Goal: Task Accomplishment & Management: Manage account settings

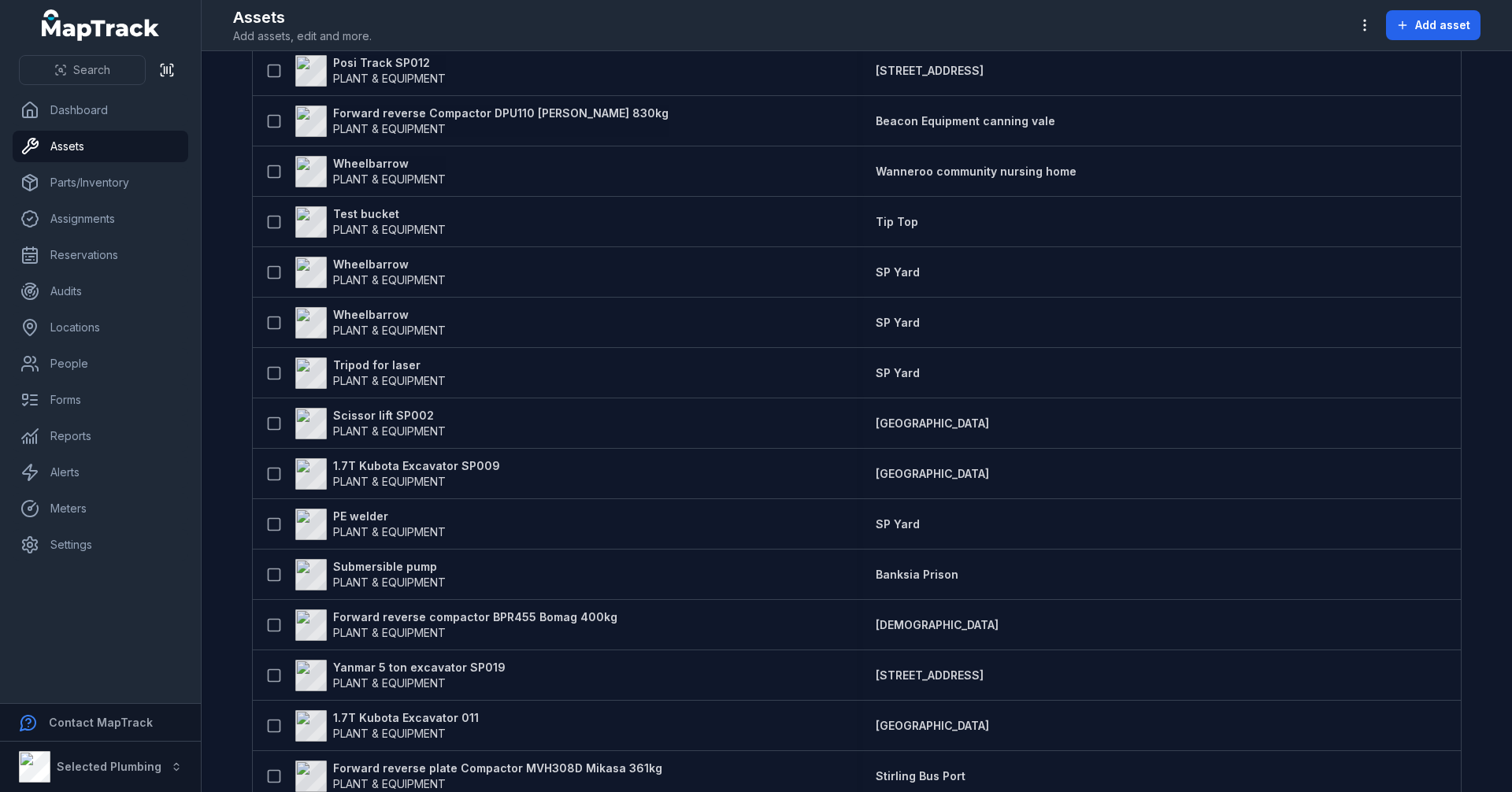
scroll to position [1418, 0]
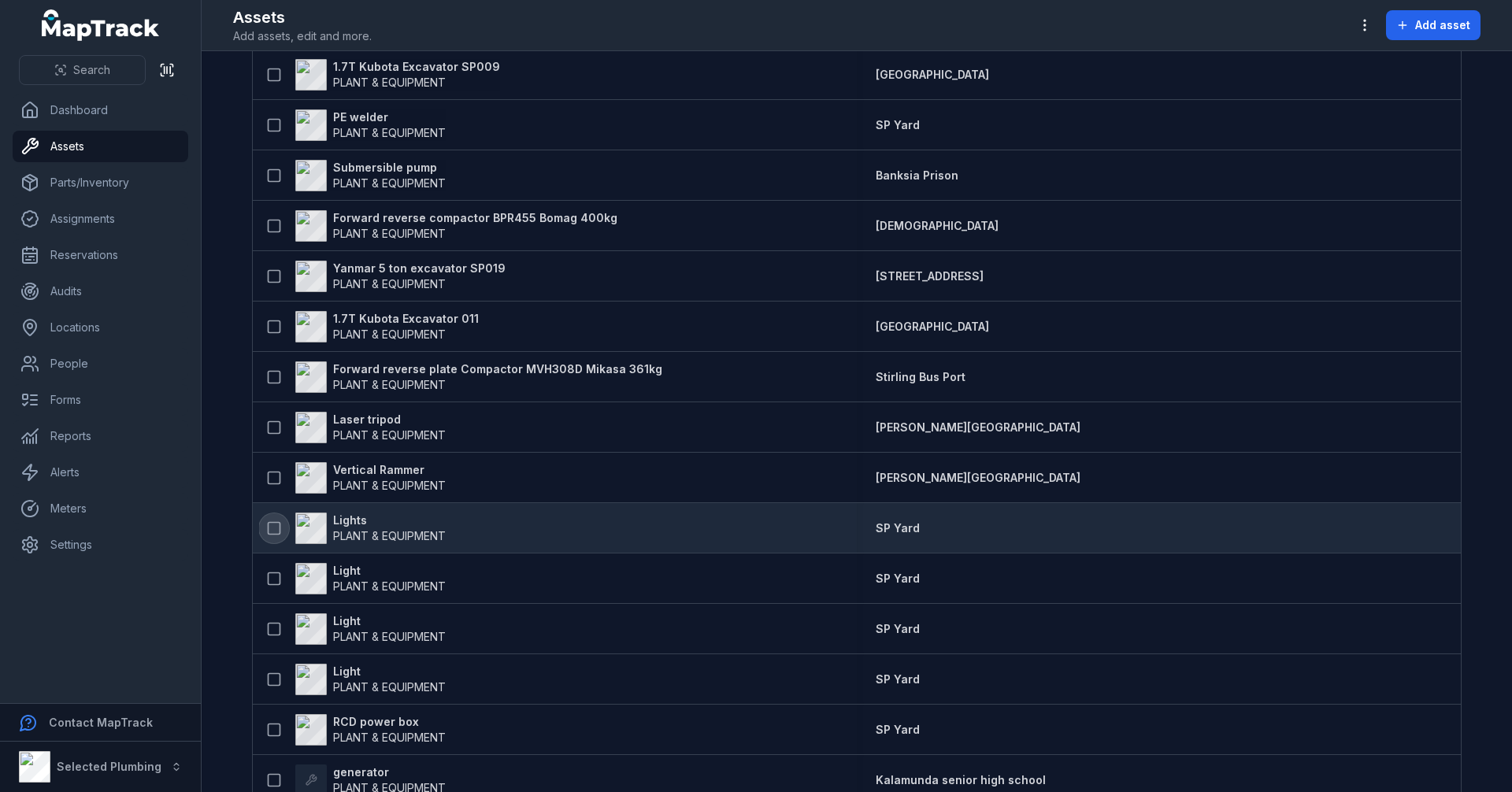
click at [272, 524] on icon at bounding box center [274, 529] width 16 height 16
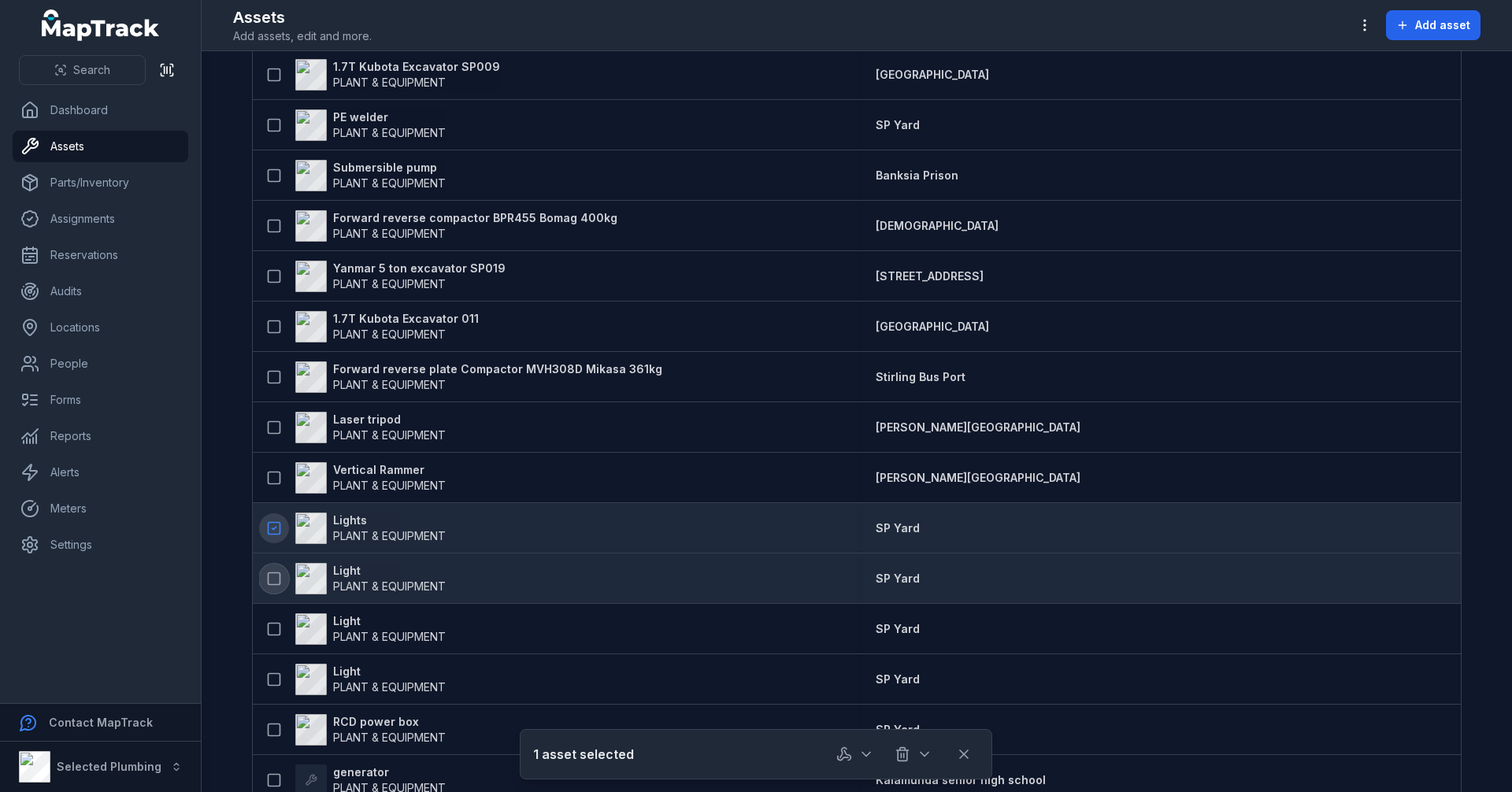
click at [273, 574] on icon at bounding box center [274, 578] width 16 height 16
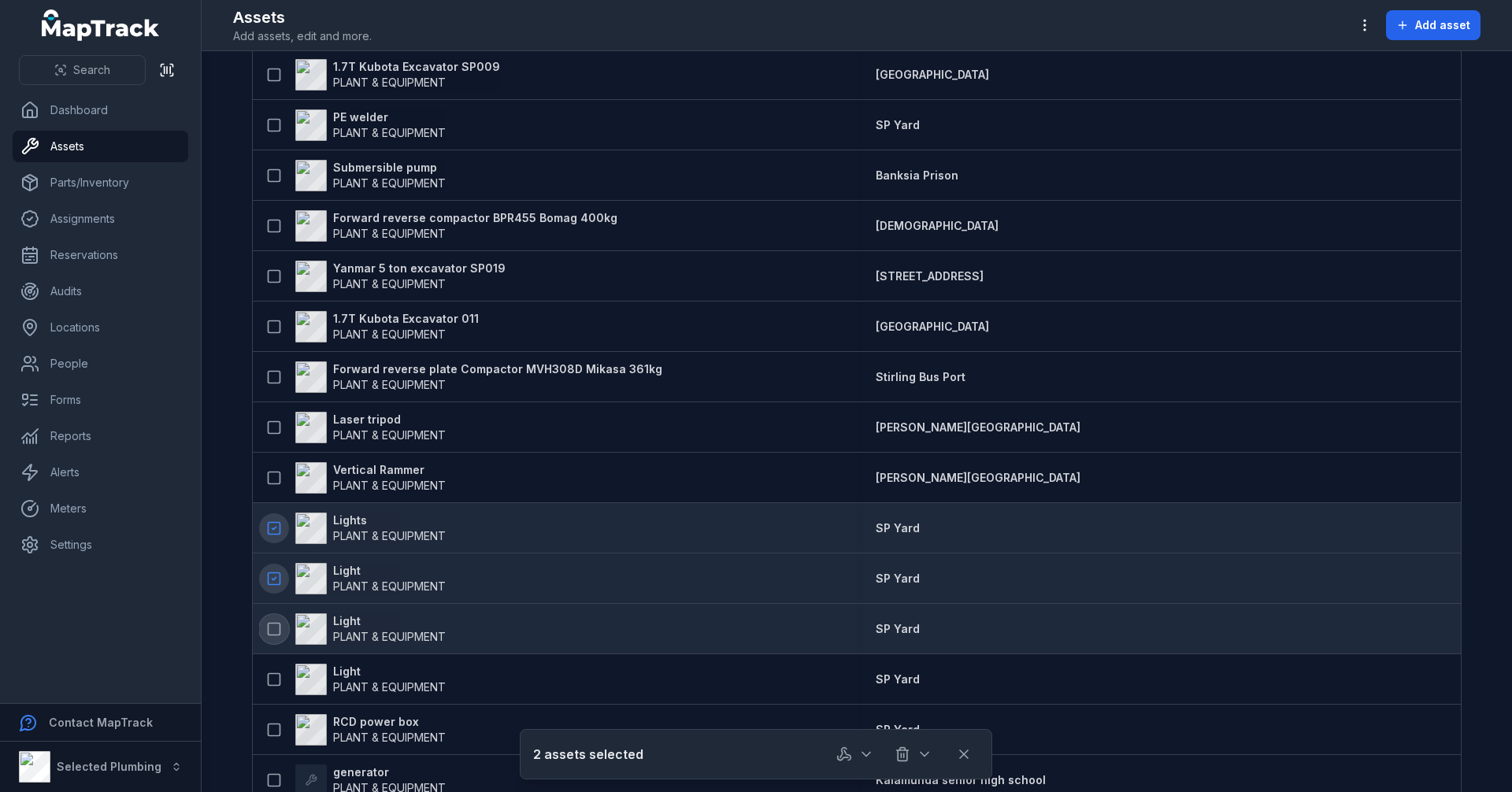
click at [266, 629] on icon at bounding box center [274, 629] width 16 height 16
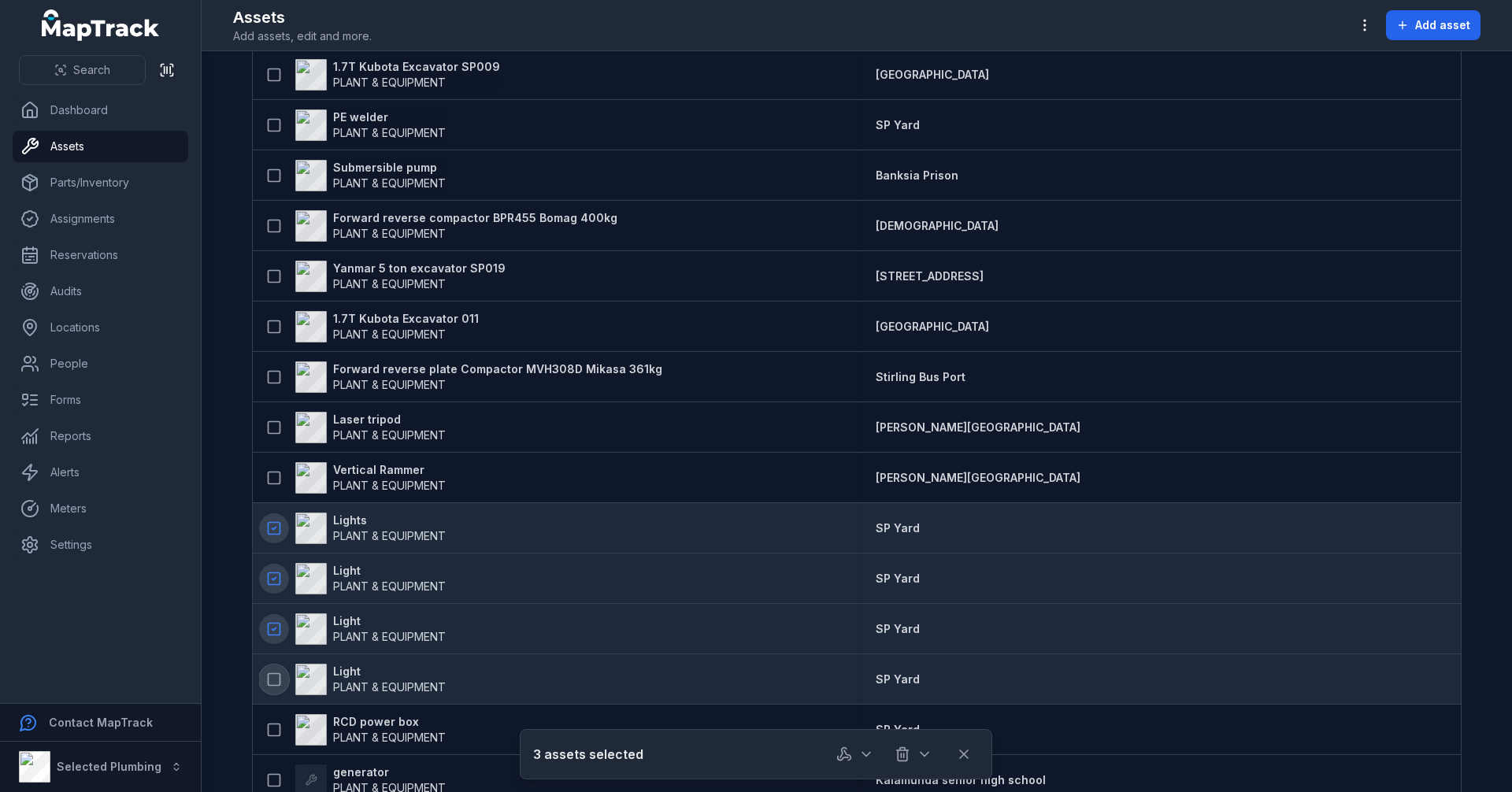
click at [266, 679] on icon at bounding box center [274, 679] width 16 height 16
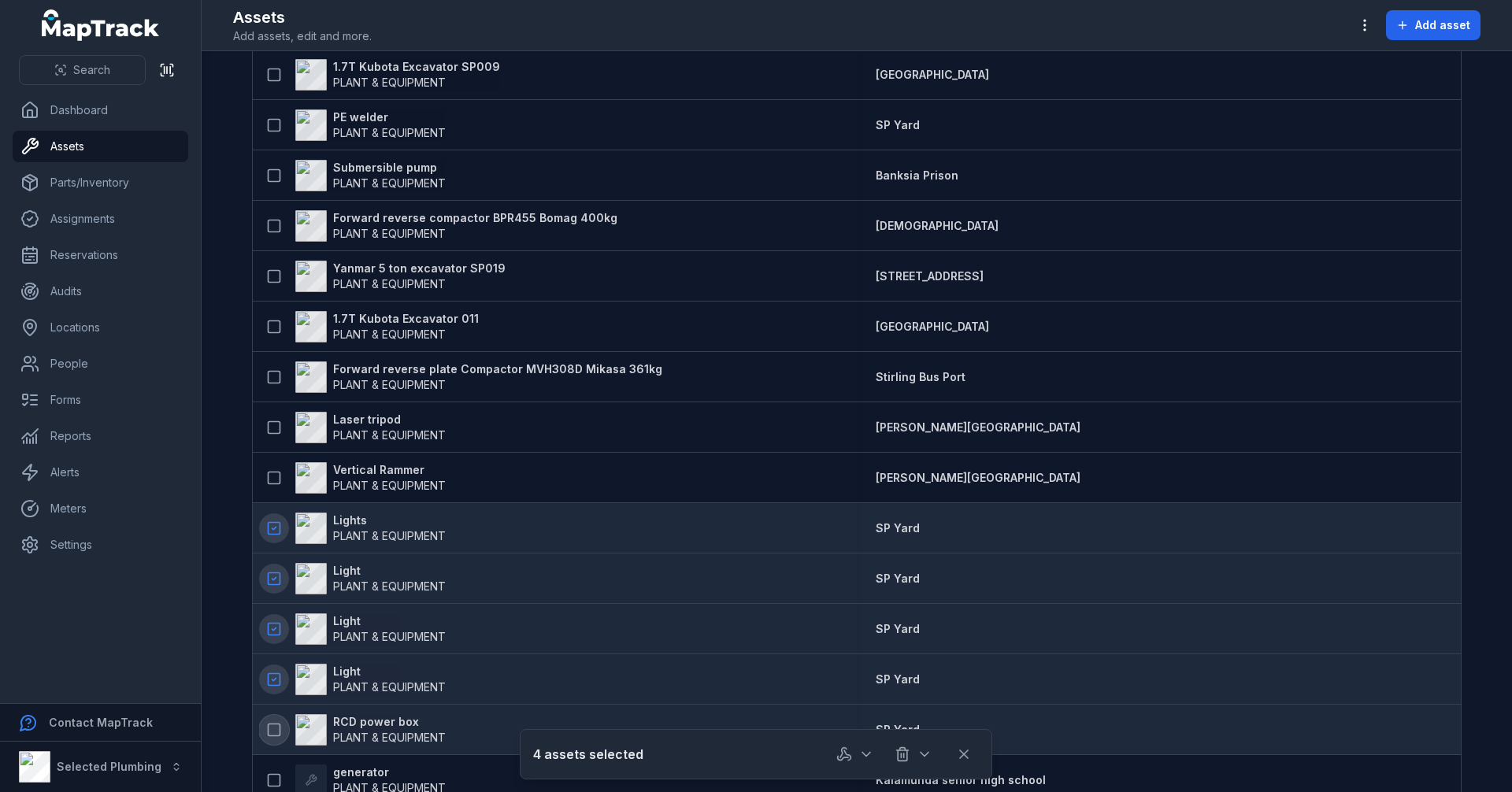
click at [266, 725] on icon at bounding box center [274, 730] width 16 height 16
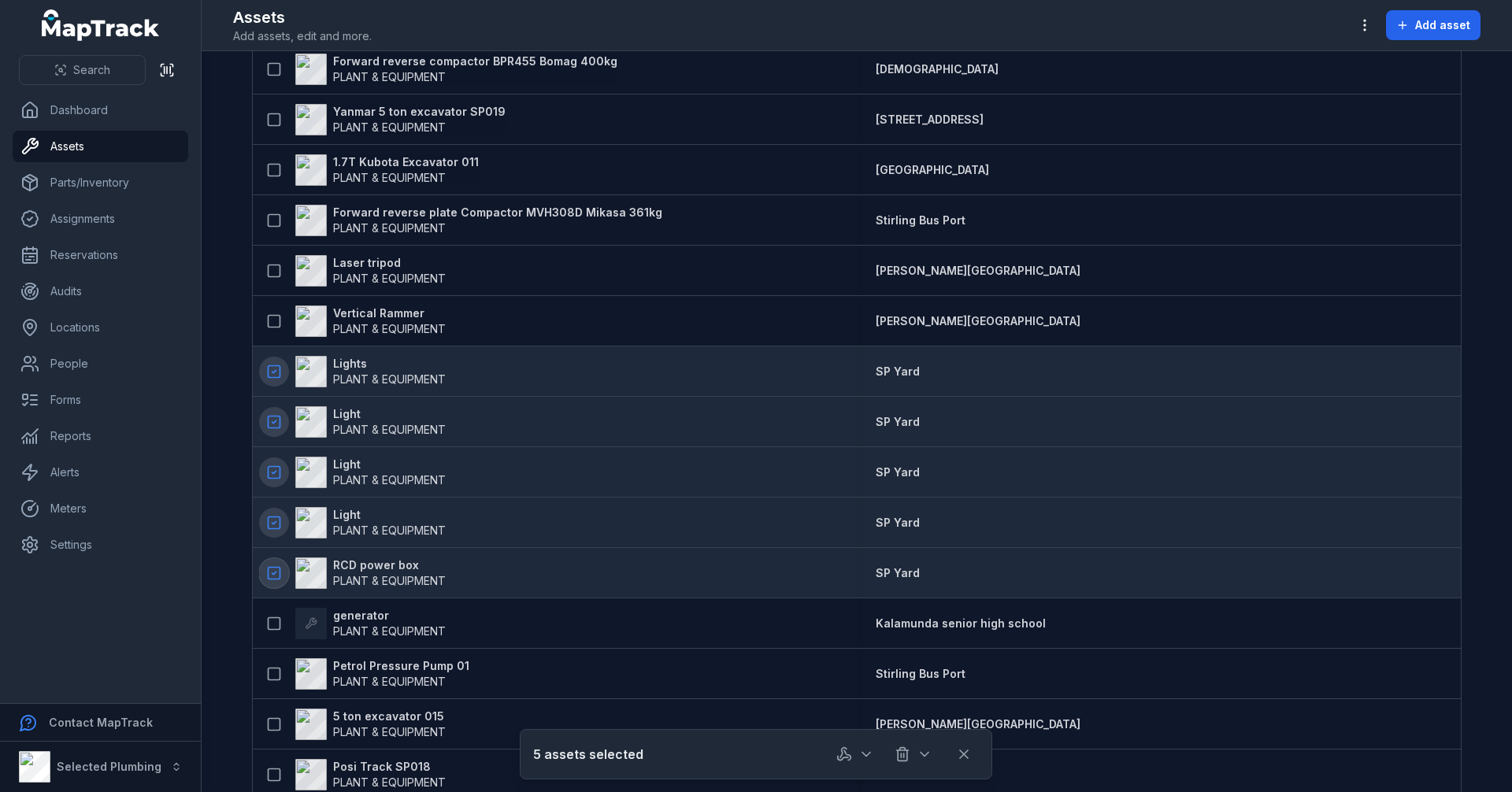
scroll to position [1574, 0]
click at [854, 751] on button "button" at bounding box center [854, 754] width 52 height 30
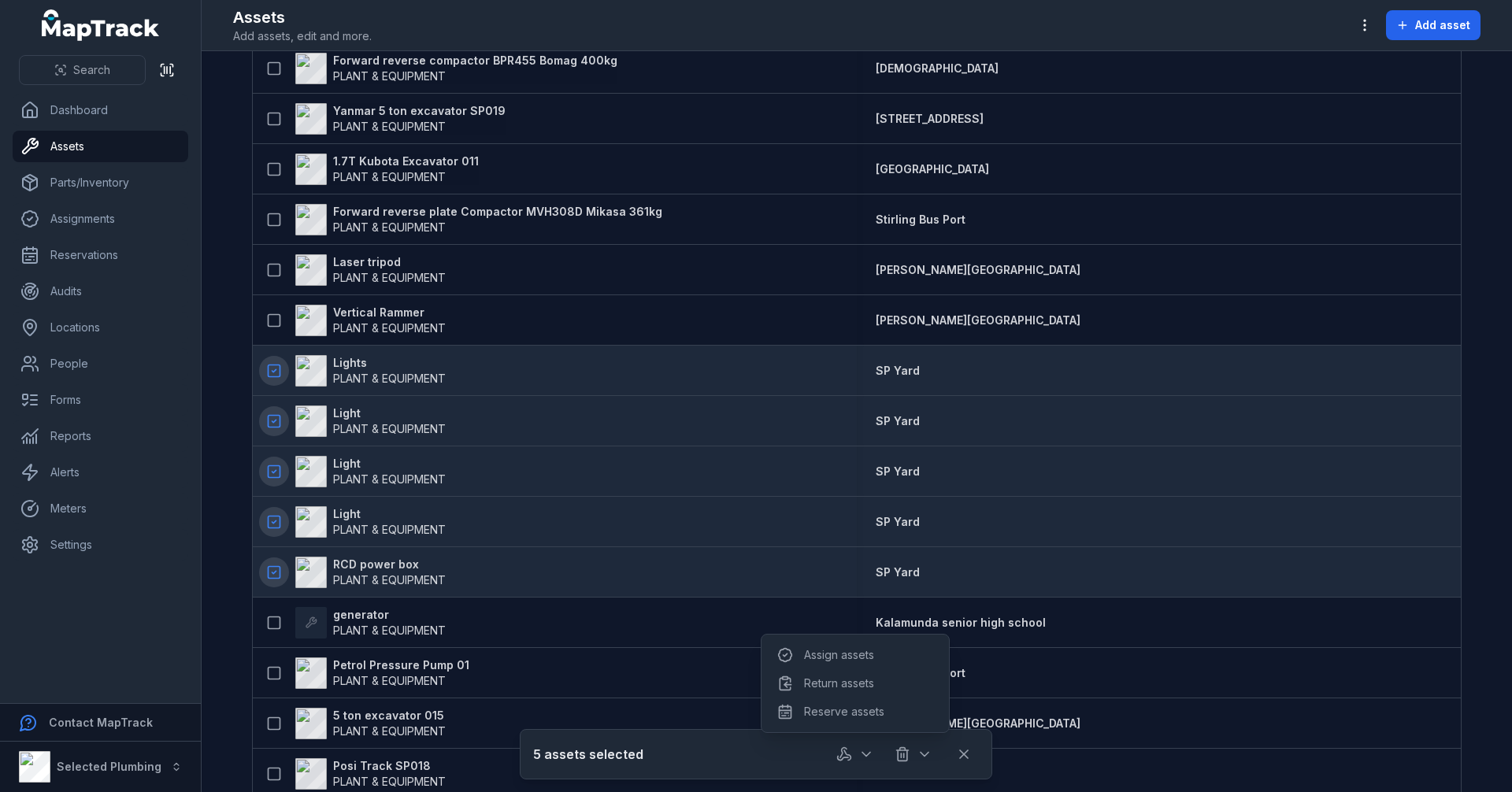
click at [749, 766] on div "5 assets selected" at bounding box center [756, 754] width 446 height 30
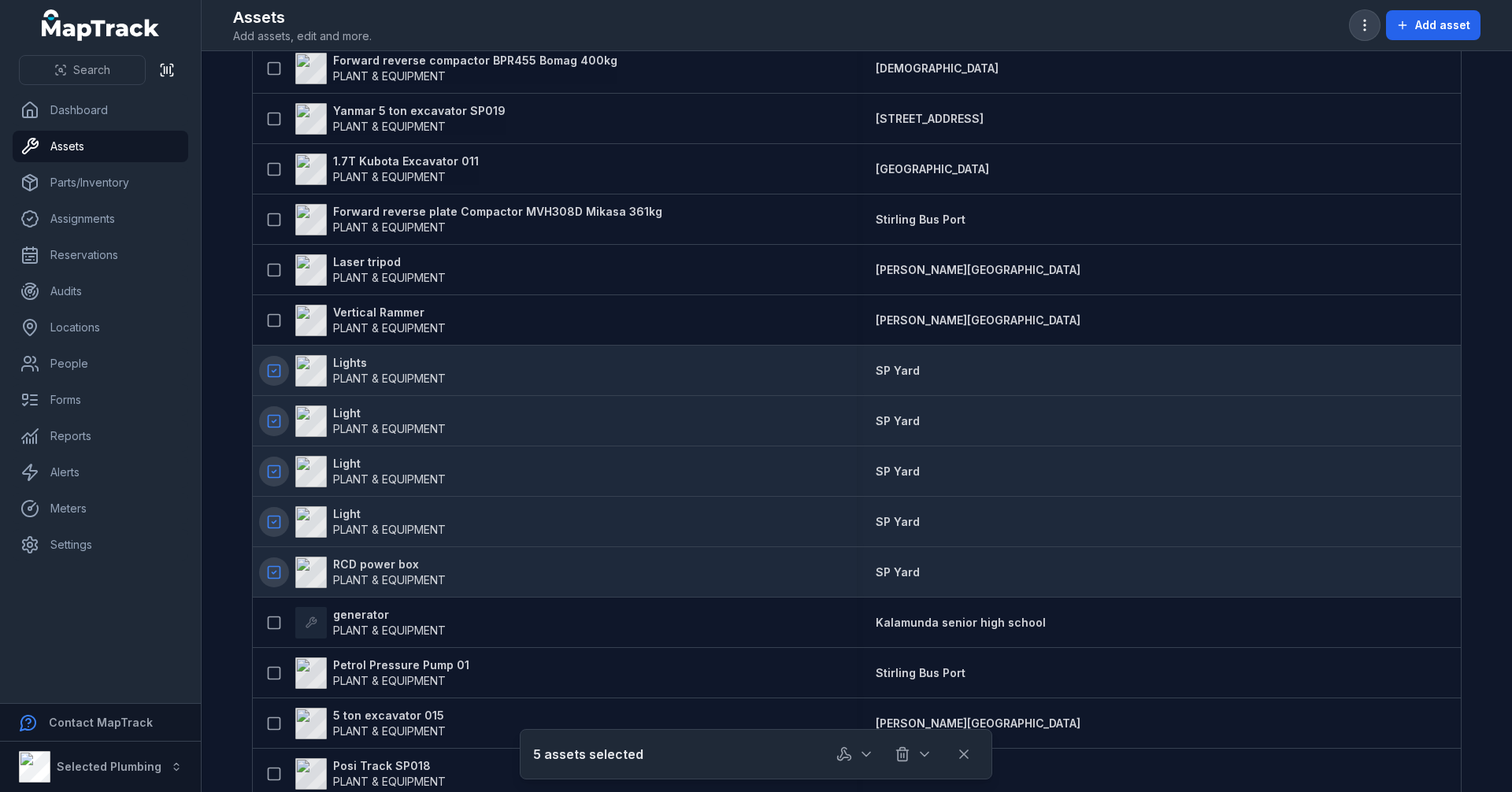
click at [1365, 39] on button "button" at bounding box center [1365, 25] width 30 height 30
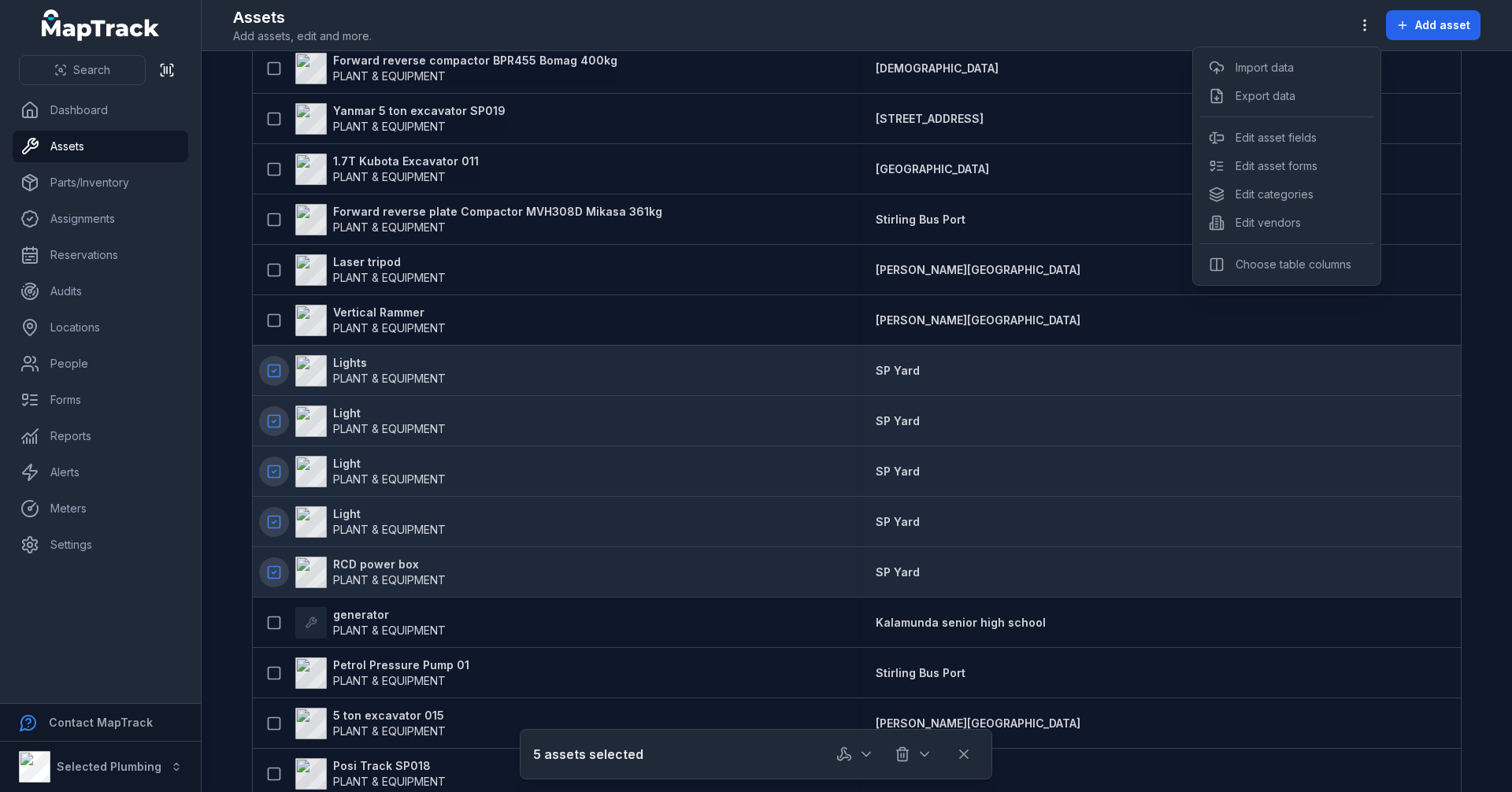
click at [351, 365] on div "**********" at bounding box center [856, 396] width 1311 height 792
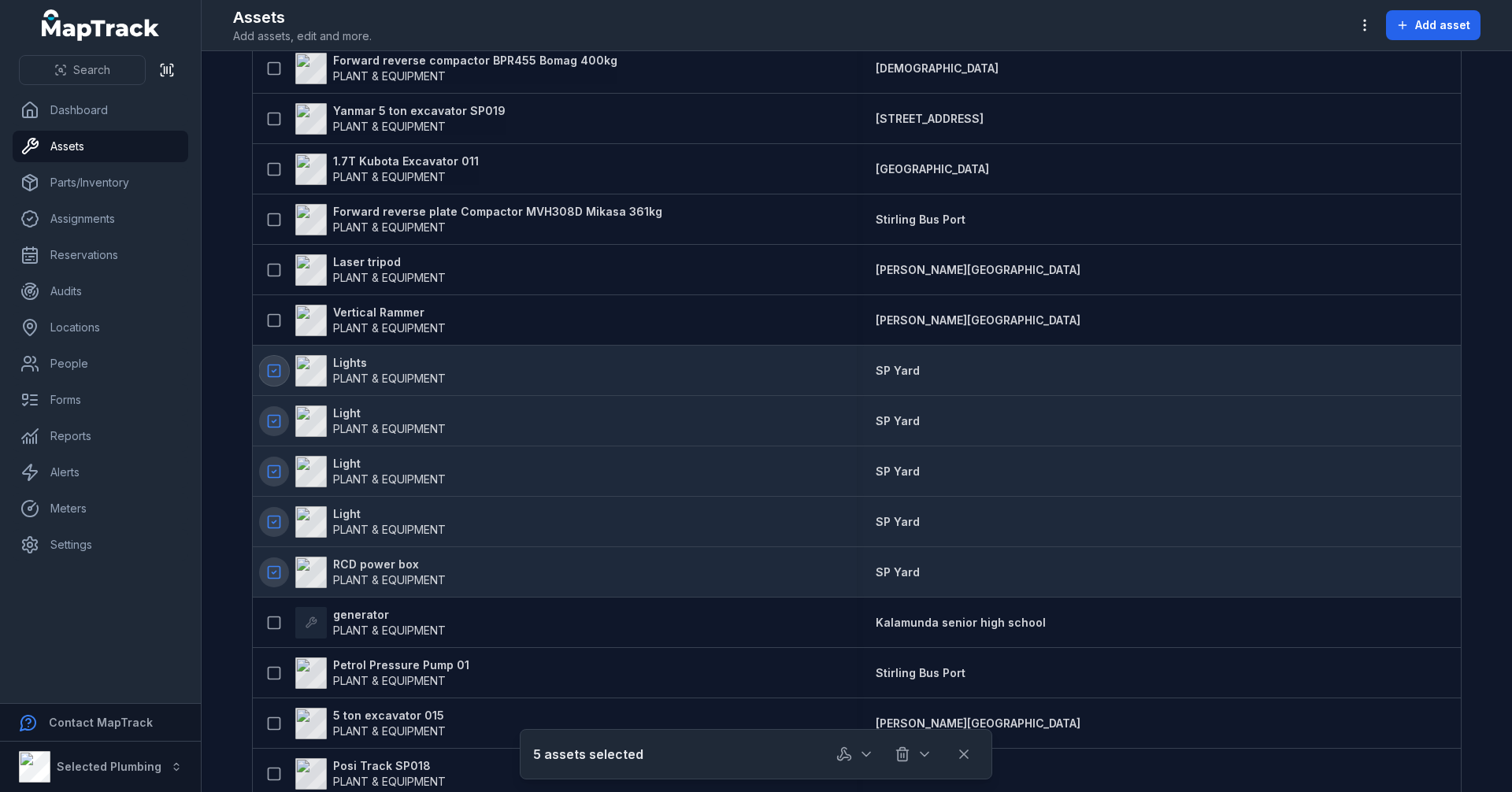
click at [271, 376] on rect at bounding box center [274, 370] width 11 height 11
click at [266, 427] on icon at bounding box center [274, 421] width 16 height 16
click at [266, 475] on icon at bounding box center [274, 472] width 16 height 16
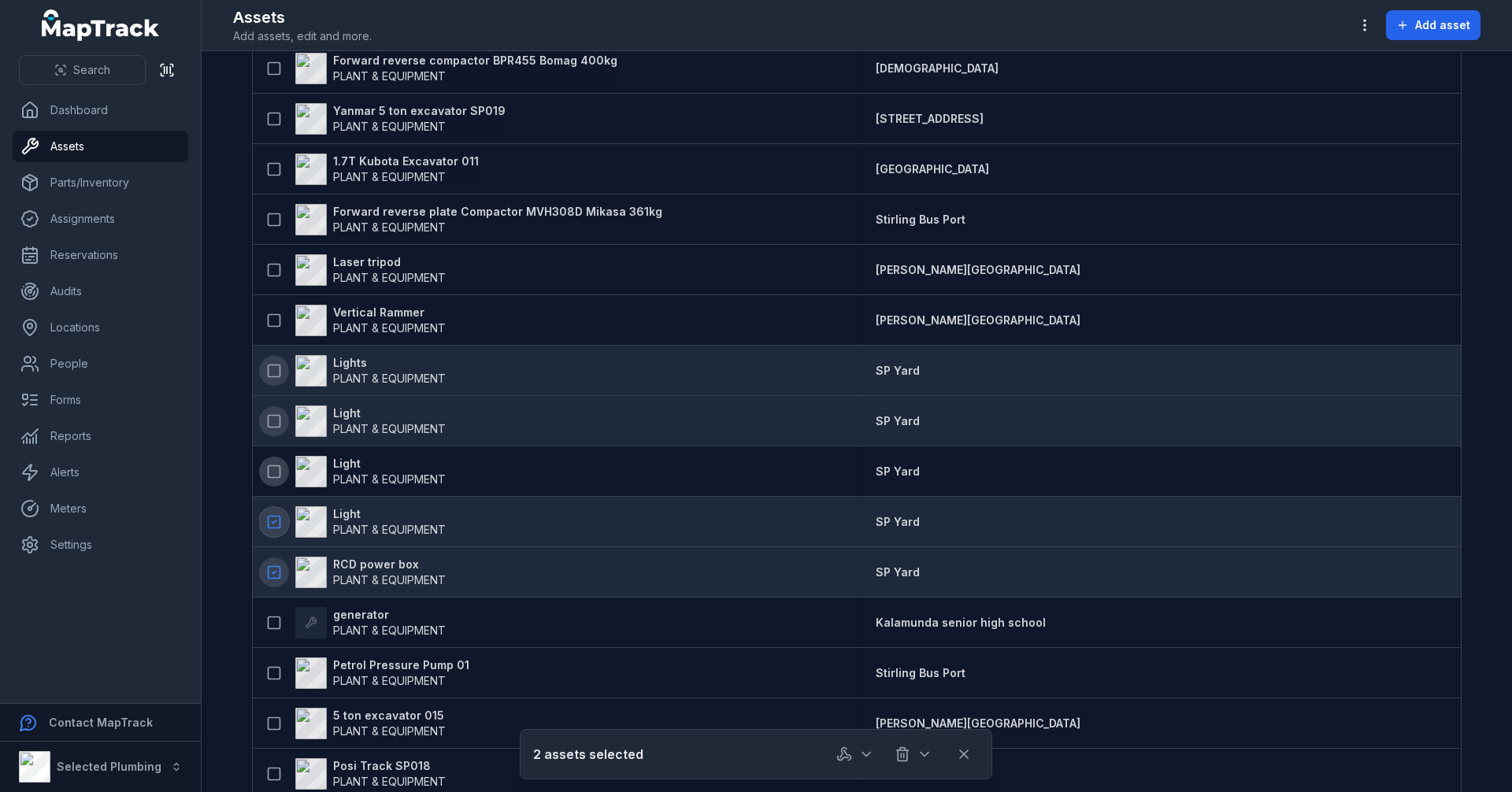
click at [269, 528] on rect at bounding box center [274, 521] width 11 height 11
click at [266, 573] on icon at bounding box center [274, 572] width 16 height 16
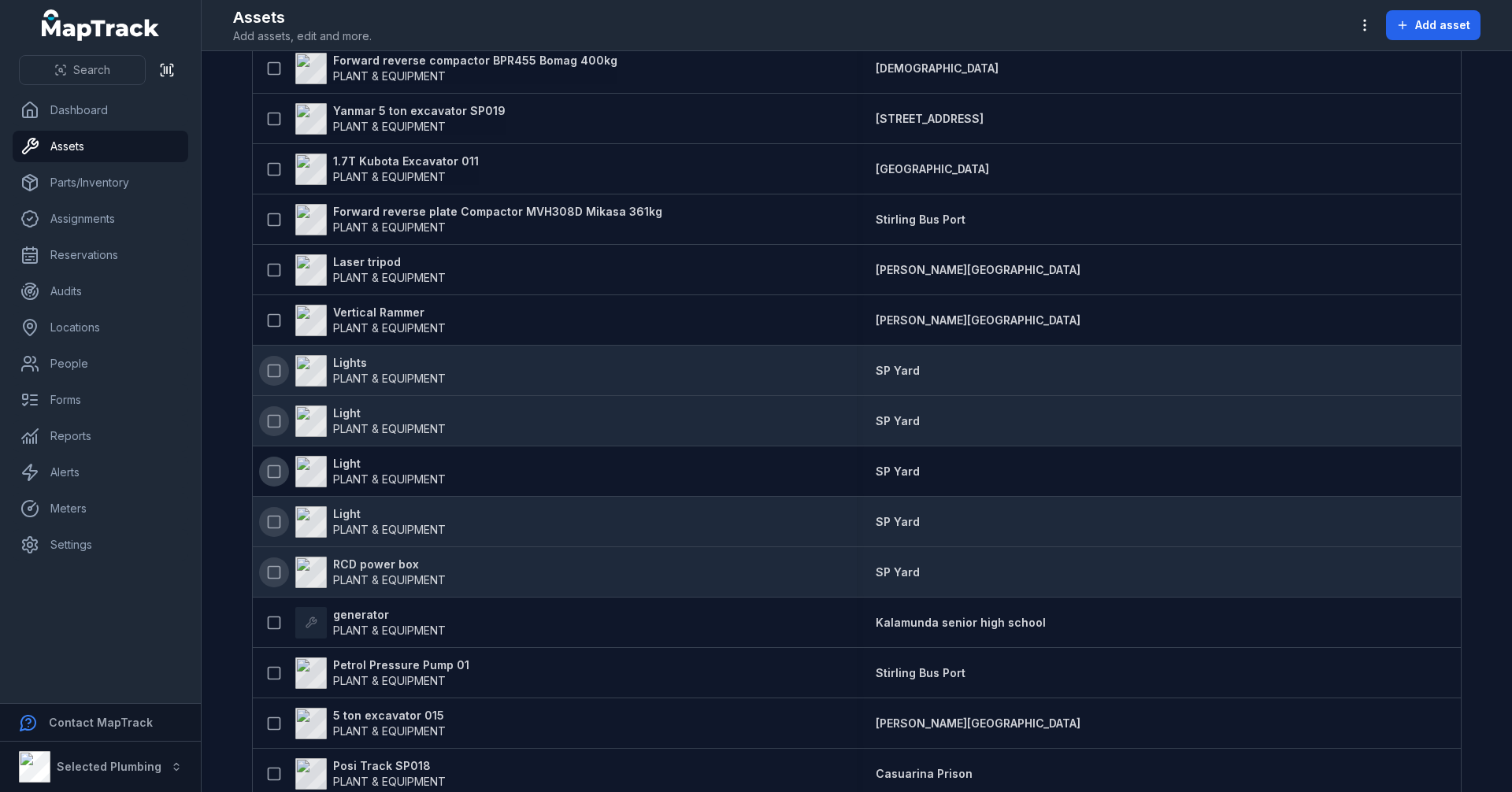
click at [349, 368] on strong "Lights" at bounding box center [390, 363] width 113 height 16
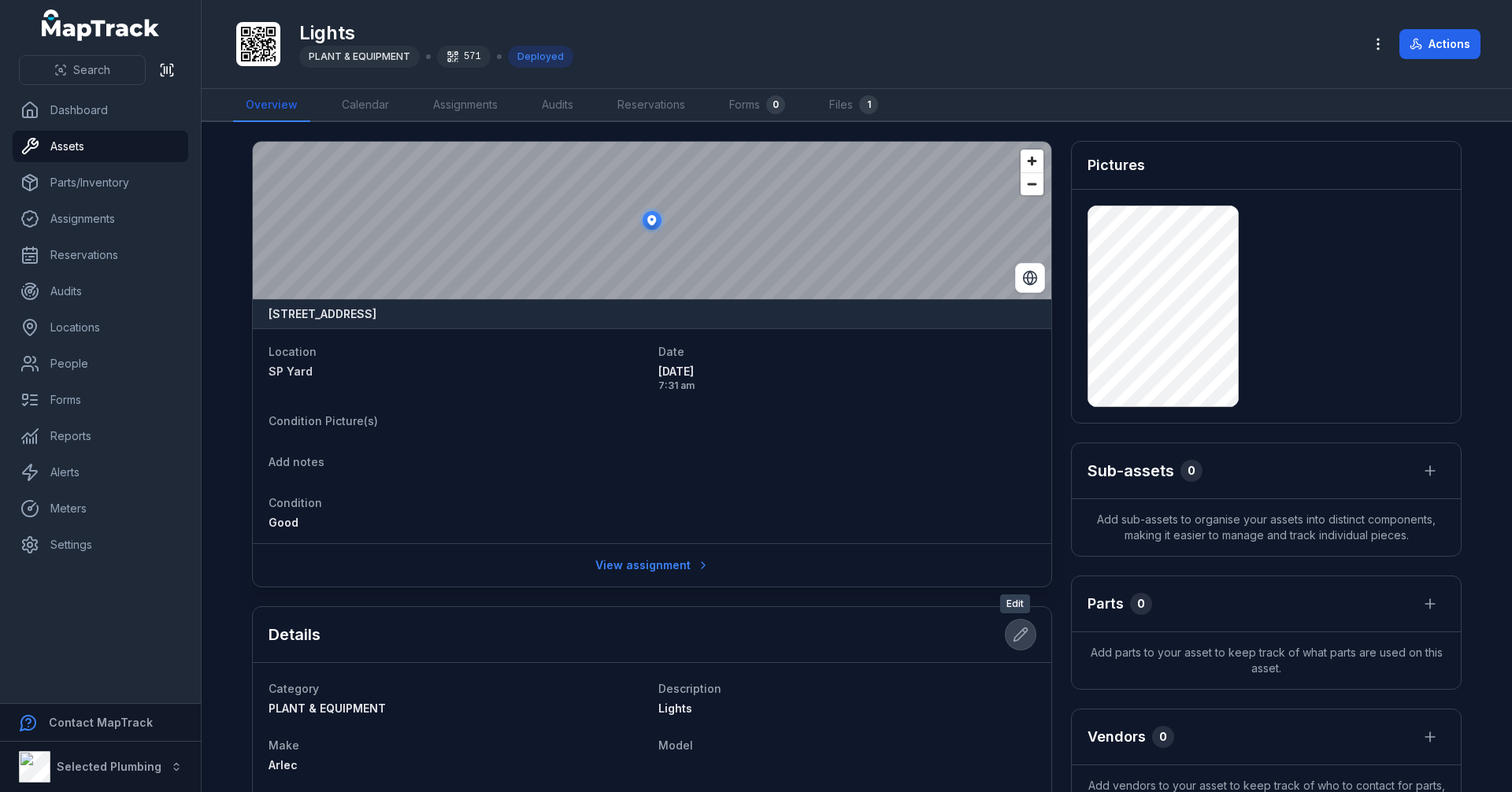
click at [1016, 627] on icon at bounding box center [1021, 634] width 16 height 16
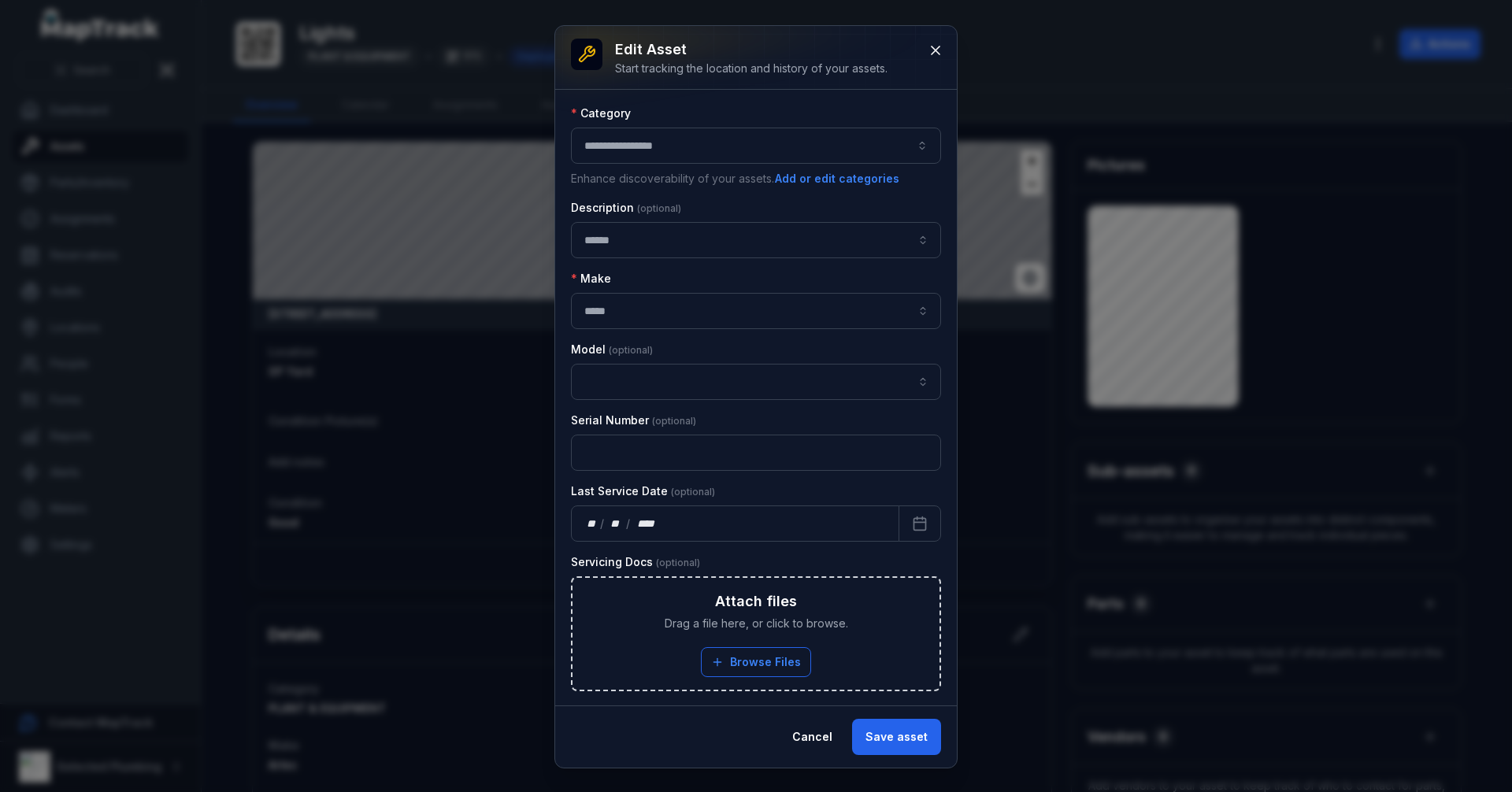
click at [687, 145] on div "**********" at bounding box center [756, 145] width 370 height 36
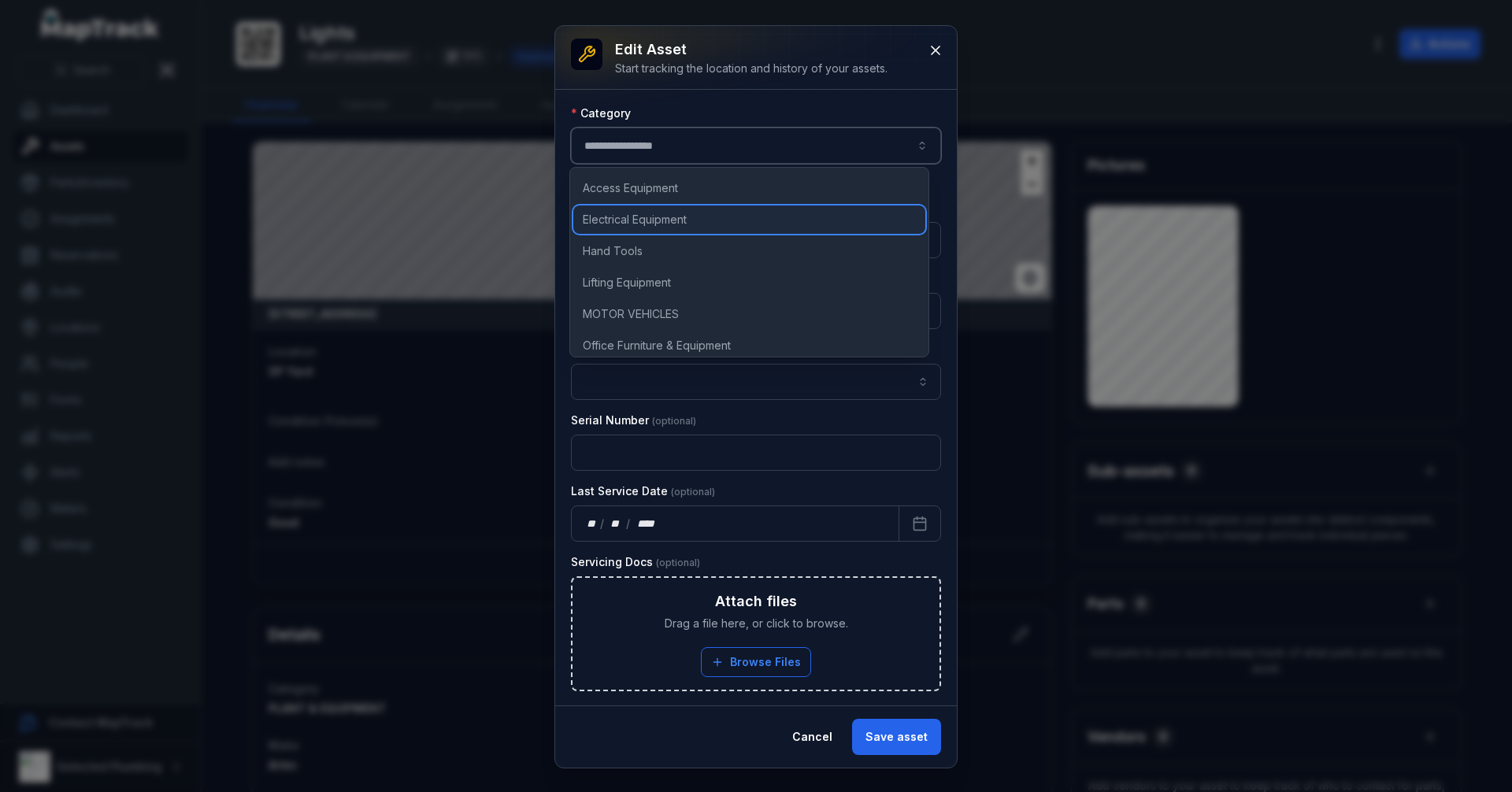
click at [640, 222] on span "Electrical Equipment" at bounding box center [635, 220] width 104 height 16
type input "**********"
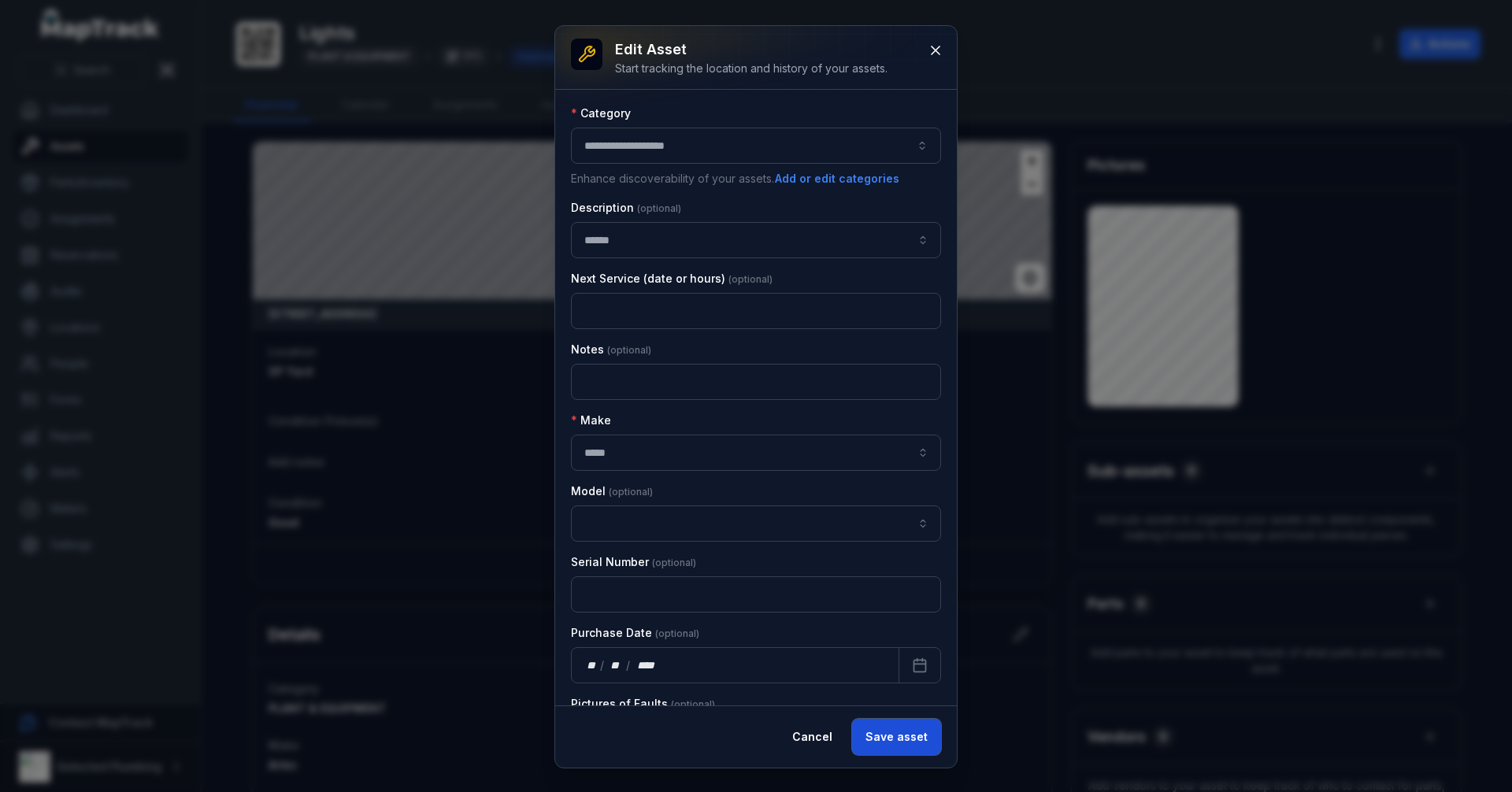
click at [898, 726] on button "Save asset" at bounding box center [897, 736] width 89 height 36
